Goal: Book appointment/travel/reservation

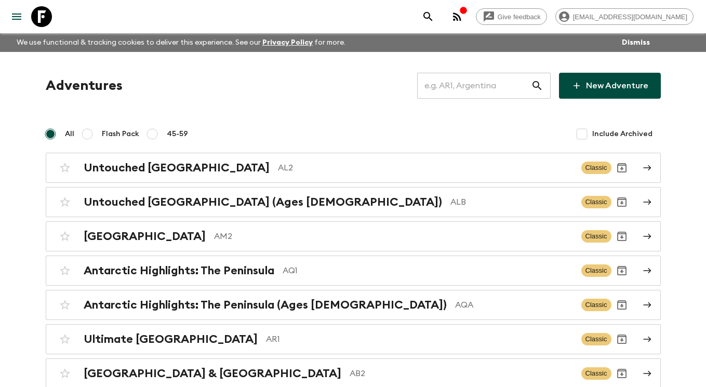
click at [481, 84] on input "text" at bounding box center [474, 85] width 114 height 29
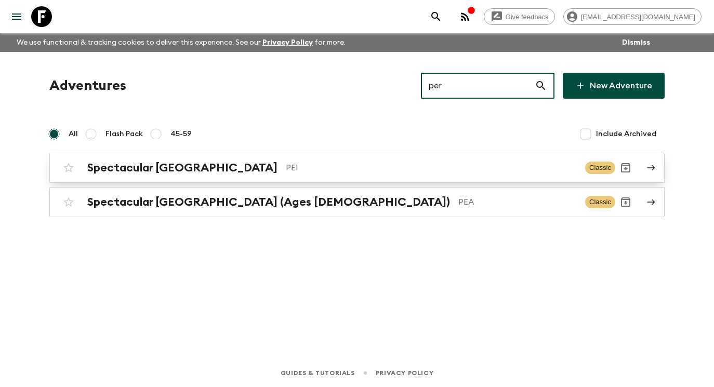
type input "per"
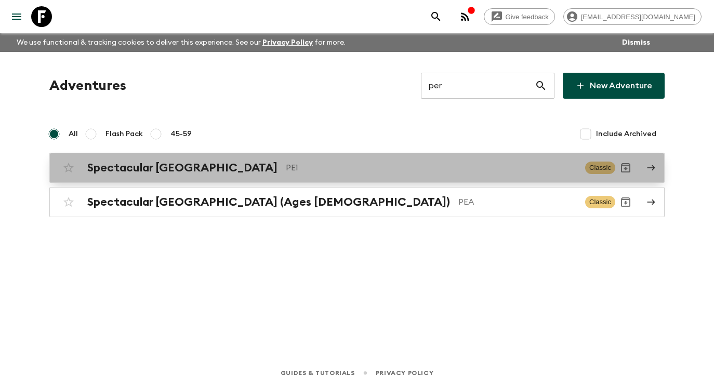
click at [405, 165] on p "PE1" at bounding box center [431, 168] width 291 height 12
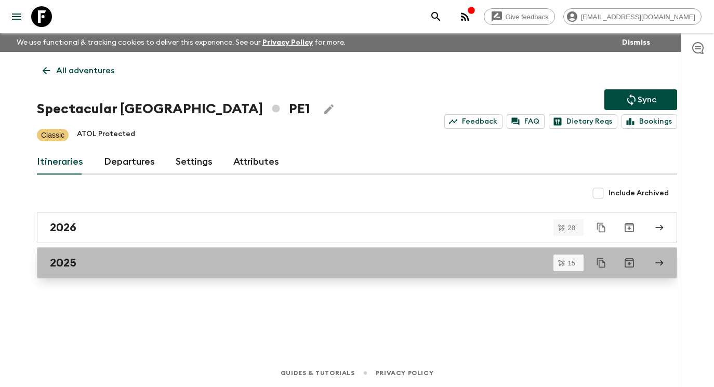
click at [357, 265] on div "2025" at bounding box center [347, 263] width 594 height 14
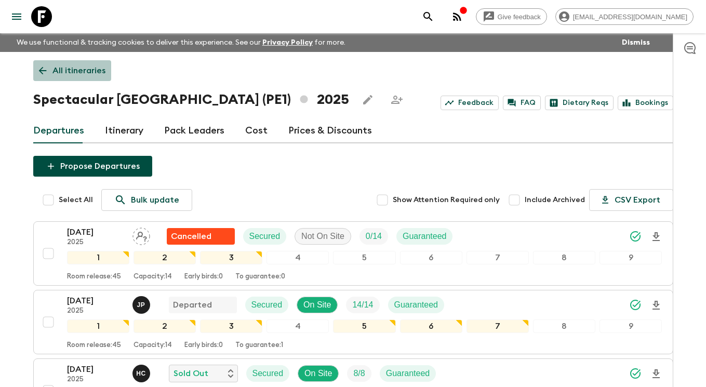
click at [84, 68] on p "All itineraries" at bounding box center [78, 70] width 53 height 12
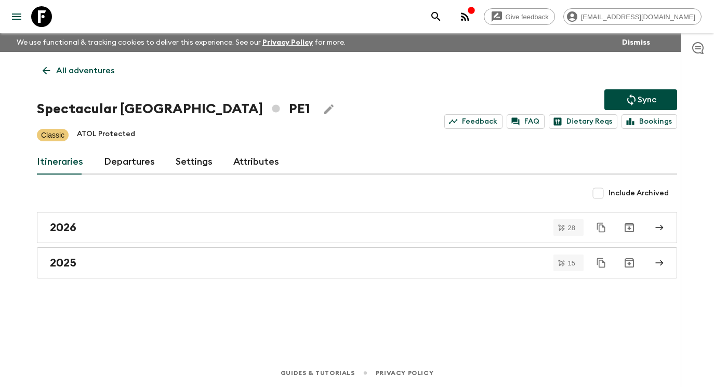
click at [89, 72] on p "All adventures" at bounding box center [85, 70] width 58 height 12
